Goal: Information Seeking & Learning: Learn about a topic

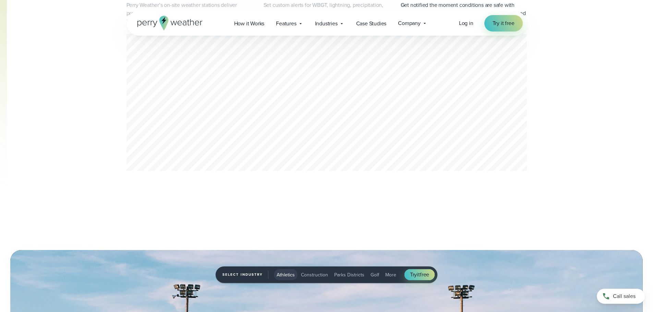
scroll to position [377, 0]
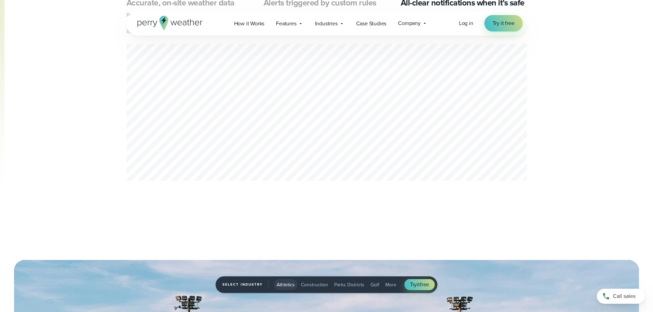
click at [92, 124] on div "Accurate, on-site weather data Perry Weather’s on-site weather stations deliver…" at bounding box center [327, 117] width 494 height 258
click at [88, 151] on div "Accurate, on-site weather data Perry Weather’s on-site weather stations deliver…" at bounding box center [327, 117] width 494 height 258
click at [71, 157] on div "Accurate, on-site weather data Perry Weather’s on-site weather stations deliver…" at bounding box center [326, 117] width 653 height 258
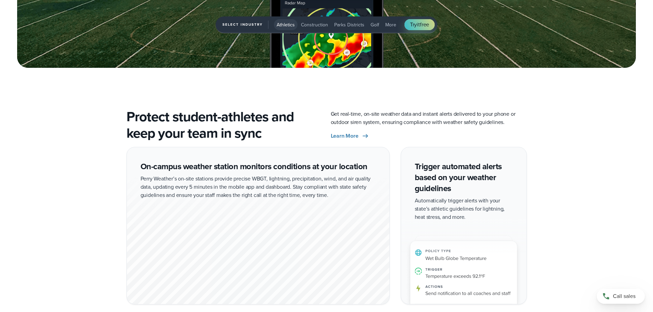
scroll to position [1303, 0]
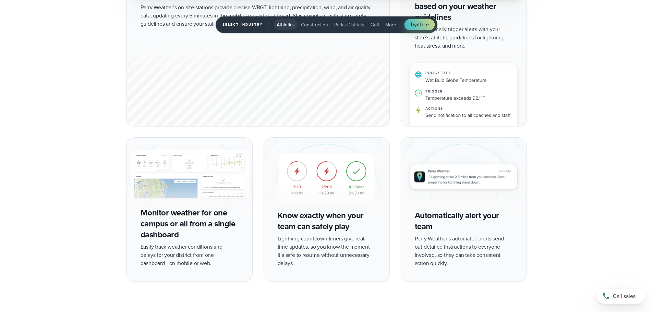
drag, startPoint x: 59, startPoint y: 196, endPoint x: 58, endPoint y: 188, distance: 8.9
click at [59, 196] on div "On-campus weather station monitors conditions at your location Perry Weather’s …" at bounding box center [326, 129] width 653 height 306
drag, startPoint x: 58, startPoint y: 188, endPoint x: 57, endPoint y: 193, distance: 5.9
click at [58, 187] on div "On-campus weather station monitors conditions at your location Perry Weather’s …" at bounding box center [326, 129] width 653 height 306
click at [57, 193] on div "On-campus weather station monitors conditions at your location Perry Weather’s …" at bounding box center [326, 129] width 653 height 306
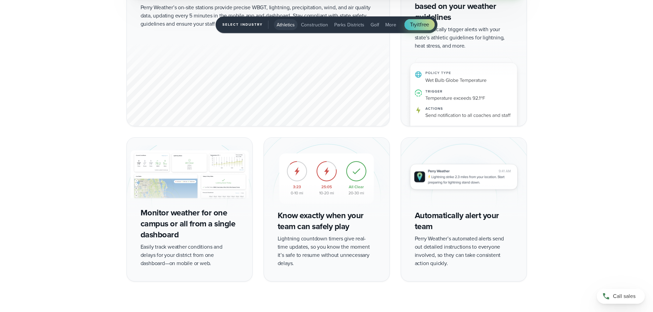
click at [58, 193] on div "On-campus weather station monitors conditions at your location Perry Weather’s …" at bounding box center [326, 129] width 653 height 306
click at [59, 181] on div "On-campus weather station monitors conditions at your location Perry Weather’s …" at bounding box center [326, 129] width 653 height 306
click at [60, 203] on div "On-campus weather station monitors conditions at your location Perry Weather’s …" at bounding box center [326, 129] width 653 height 306
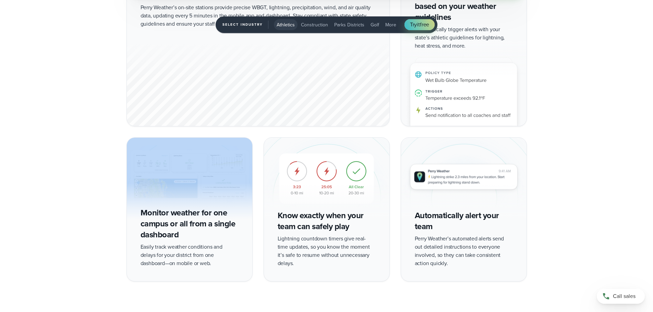
click at [60, 203] on div "On-campus weather station monitors conditions at your location Perry Weather’s …" at bounding box center [326, 129] width 653 height 306
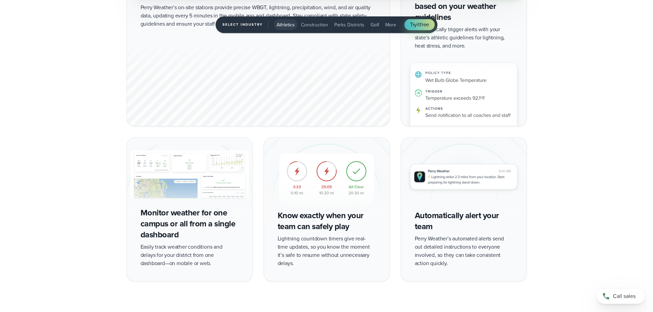
click at [59, 220] on div "On-campus weather station monitors conditions at your location Perry Weather’s …" at bounding box center [326, 129] width 653 height 306
click at [59, 217] on div "On-campus weather station monitors conditions at your location Perry Weather’s …" at bounding box center [326, 129] width 653 height 306
click at [59, 219] on div "On-campus weather station monitors conditions at your location Perry Weather’s …" at bounding box center [326, 129] width 653 height 306
click at [59, 212] on div "On-campus weather station monitors conditions at your location Perry Weather’s …" at bounding box center [326, 129] width 653 height 306
click at [59, 215] on div "On-campus weather station monitors conditions at your location Perry Weather’s …" at bounding box center [326, 129] width 653 height 306
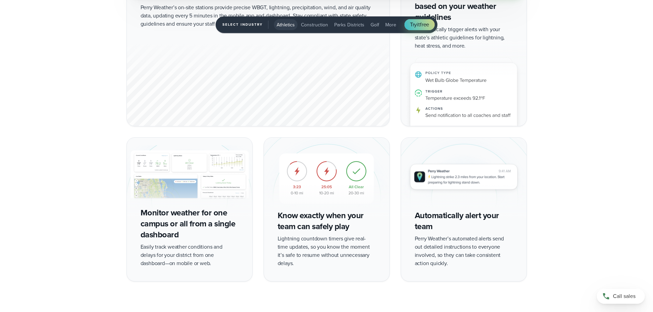
click at [59, 211] on div "On-campus weather station monitors conditions at your location Perry Weather’s …" at bounding box center [326, 129] width 653 height 306
click at [58, 215] on div "On-campus weather station monitors conditions at your location Perry Weather’s …" at bounding box center [326, 129] width 653 height 306
click at [58, 211] on div "On-campus weather station monitors conditions at your location Perry Weather’s …" at bounding box center [326, 129] width 653 height 306
click at [58, 214] on div "On-campus weather station monitors conditions at your location Perry Weather’s …" at bounding box center [326, 129] width 653 height 306
click at [64, 223] on div "On-campus weather station monitors conditions at your location Perry Weather’s …" at bounding box center [326, 129] width 653 height 306
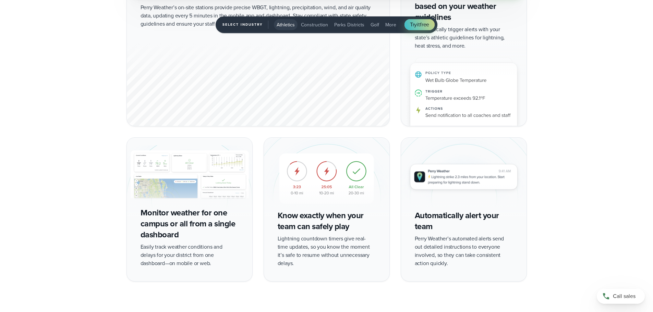
click at [63, 206] on div "On-campus weather station monitors conditions at your location Perry Weather’s …" at bounding box center [326, 129] width 653 height 306
click at [63, 217] on div "On-campus weather station monitors conditions at your location Perry Weather’s …" at bounding box center [326, 129] width 653 height 306
